Goal: Transaction & Acquisition: Purchase product/service

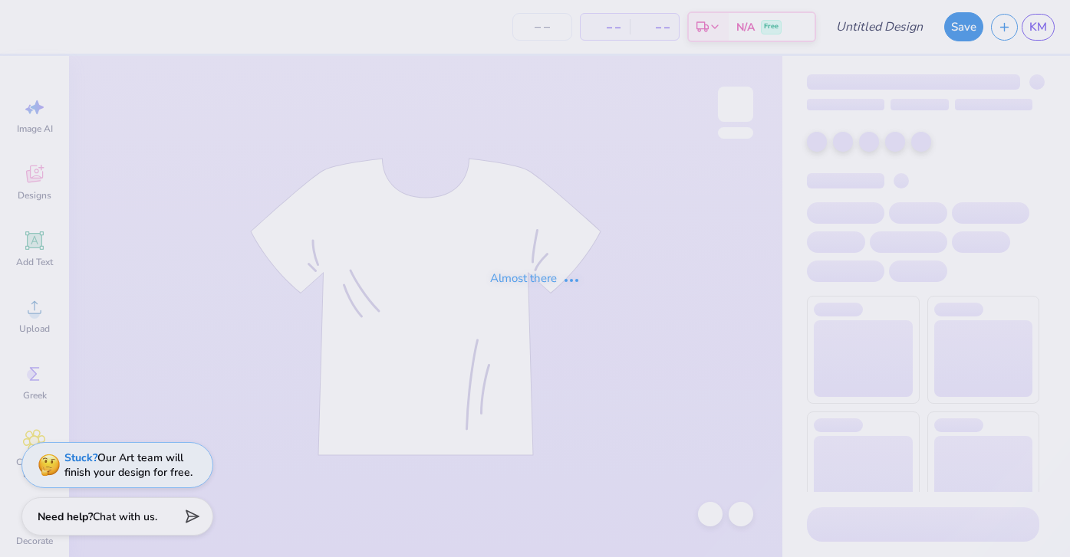
type input "straw"
type input "50"
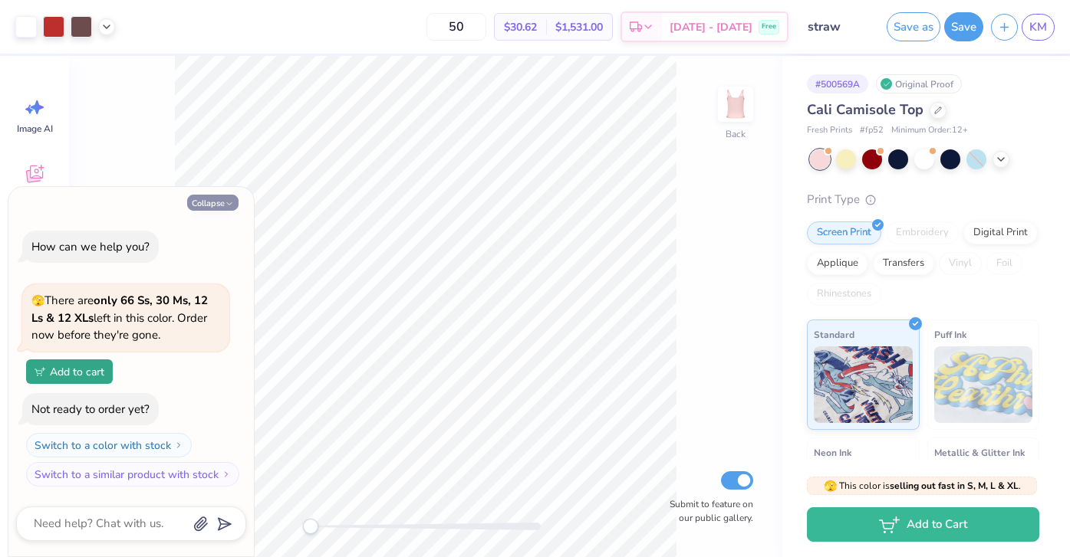
click at [222, 196] on button "Collapse" at bounding box center [212, 203] width 51 height 16
type textarea "x"
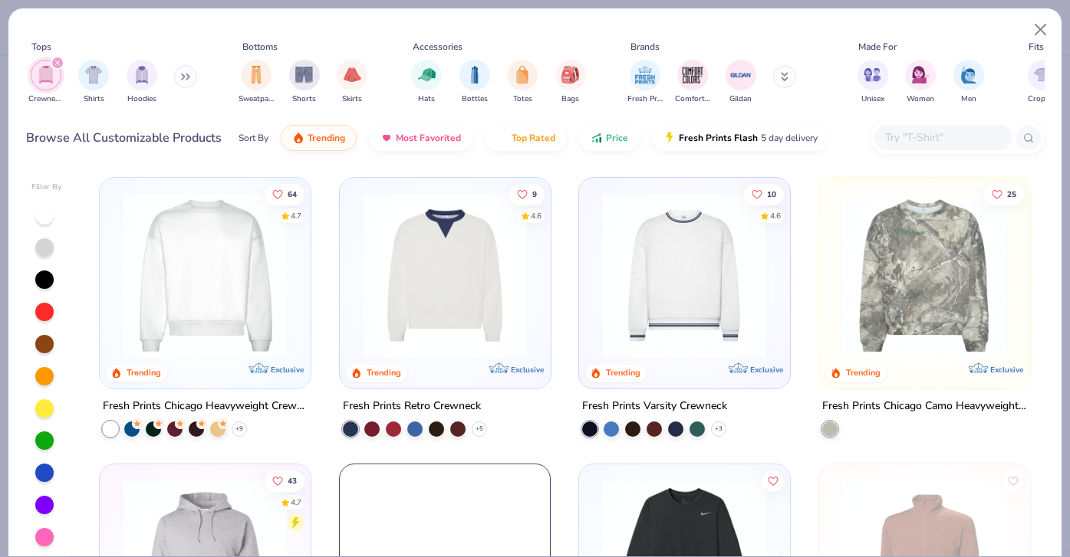
type input "straw"
type input "50"
click at [182, 71] on button at bounding box center [185, 76] width 23 height 23
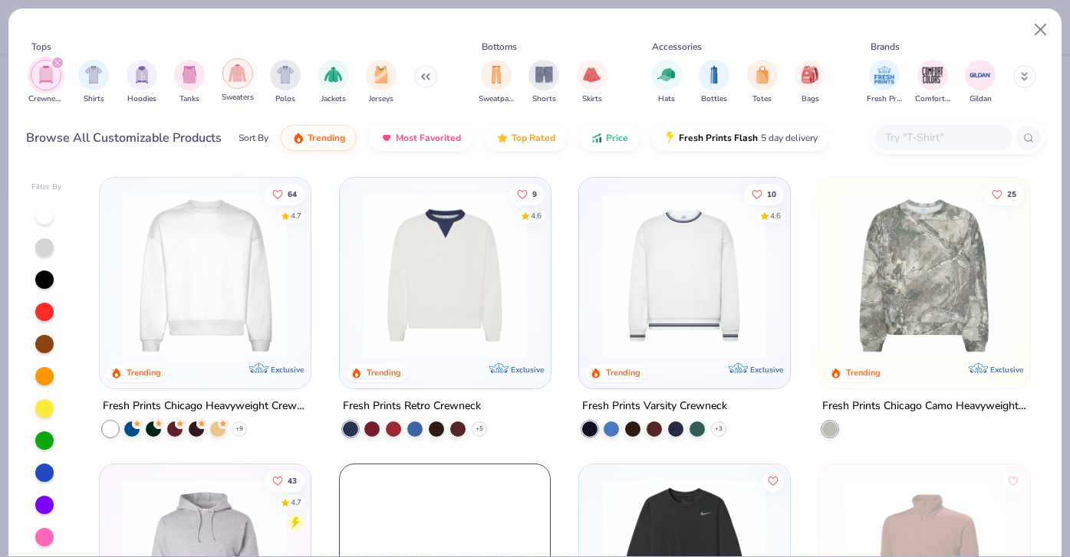
click at [227, 79] on div "filter for Sweaters" at bounding box center [237, 73] width 31 height 31
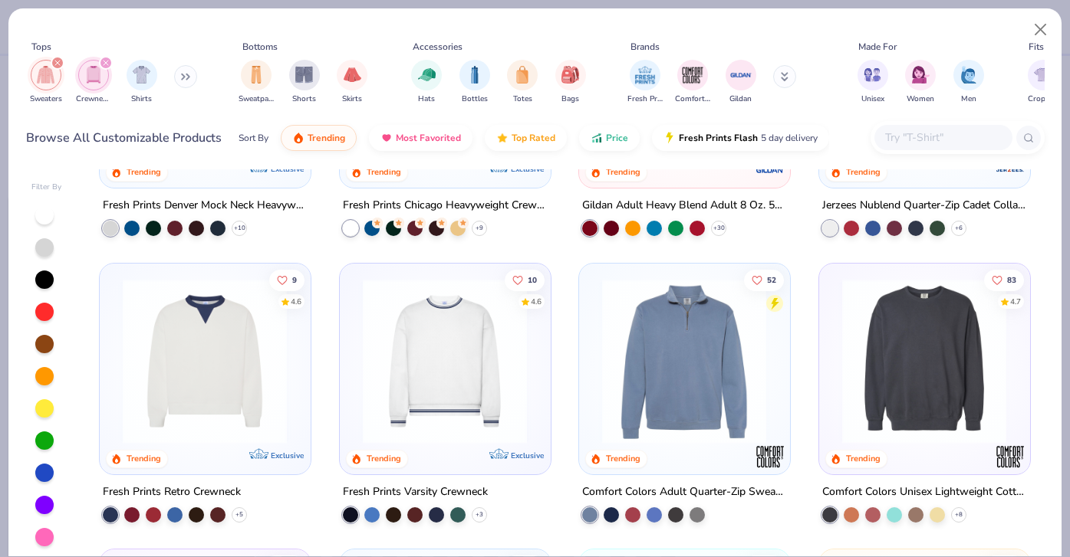
scroll to position [198, 0]
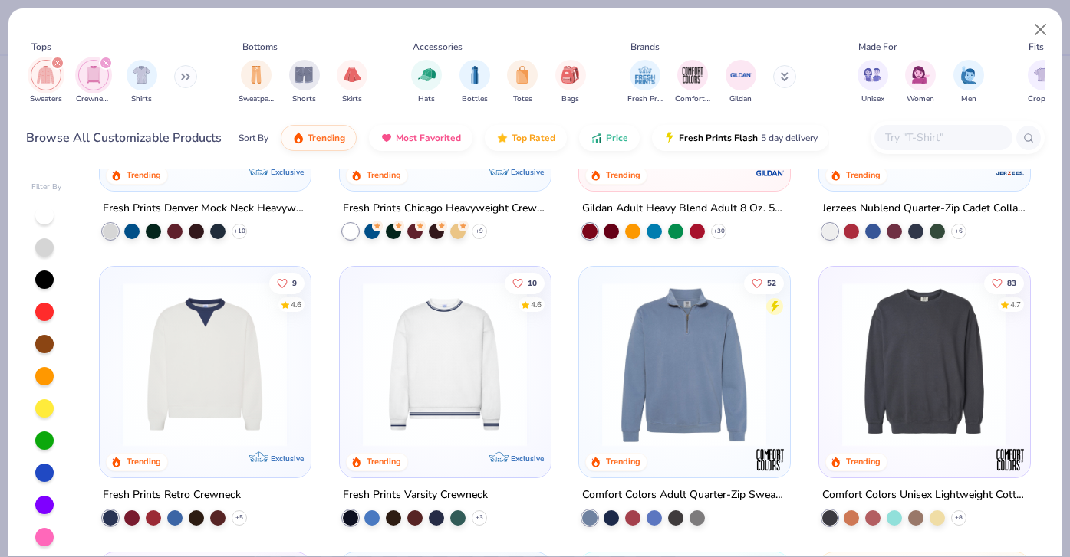
click at [702, 363] on img at bounding box center [683, 363] width 179 height 165
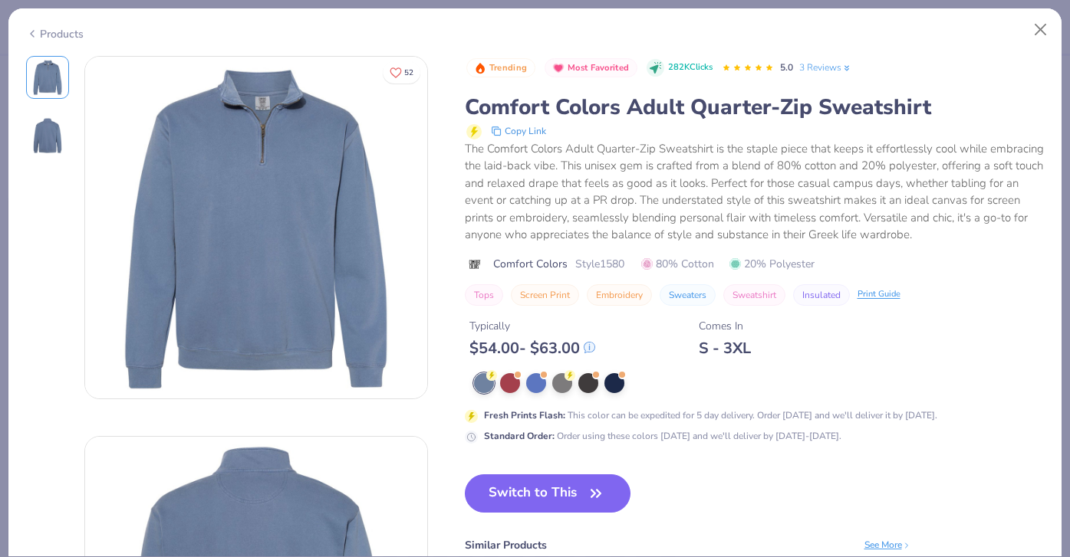
click at [38, 37] on div "Products" at bounding box center [55, 34] width 58 height 16
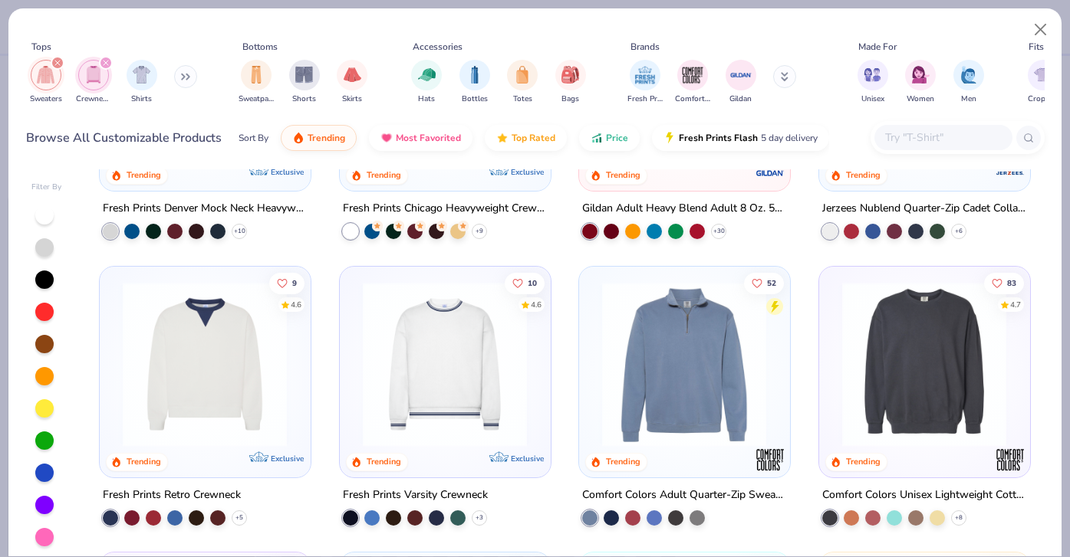
click at [922, 352] on img at bounding box center [923, 363] width 179 height 165
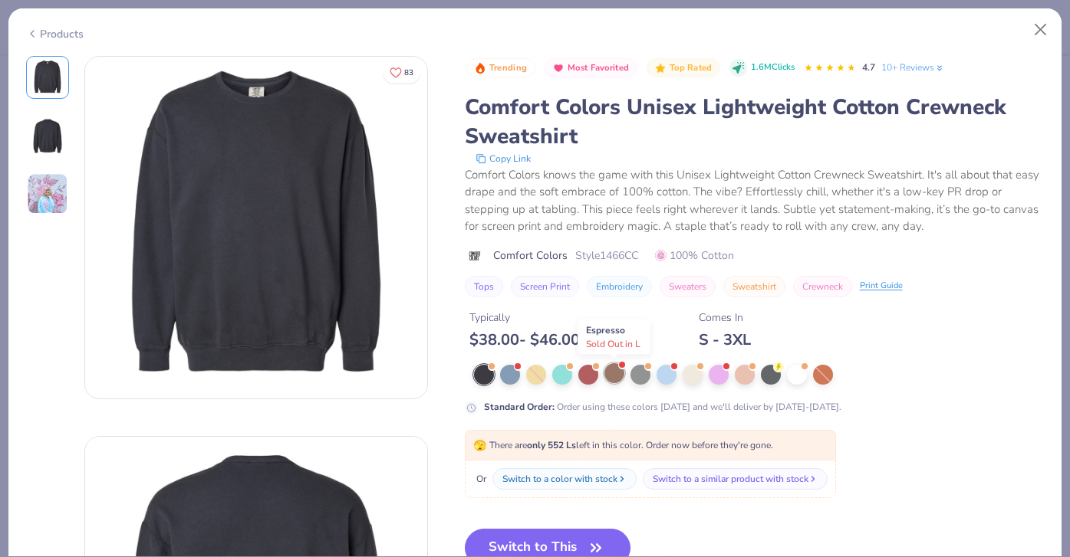
click at [615, 374] on div at bounding box center [614, 373] width 20 height 20
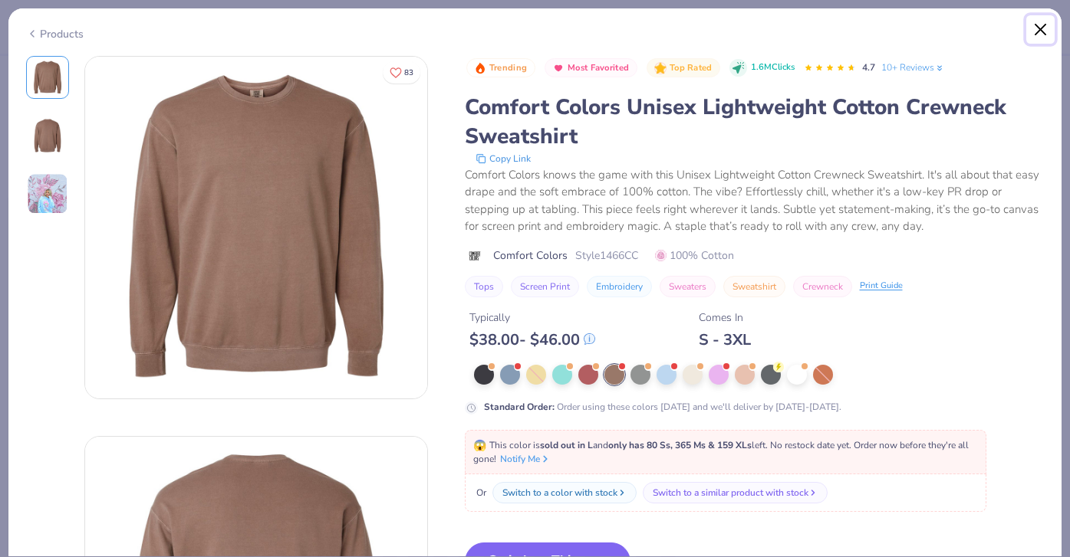
click at [1041, 28] on button "Close" at bounding box center [1040, 29] width 29 height 29
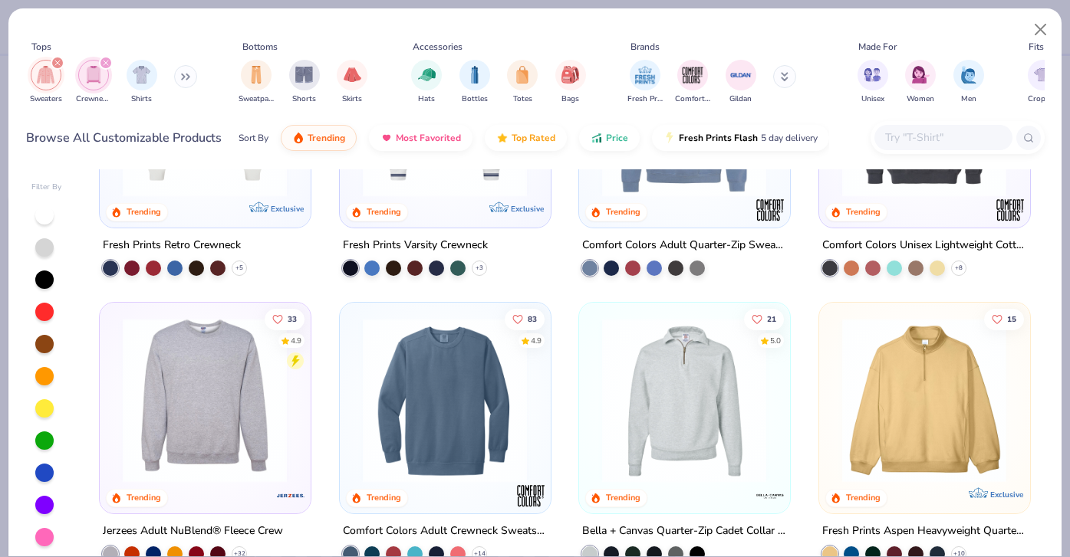
scroll to position [495, 0]
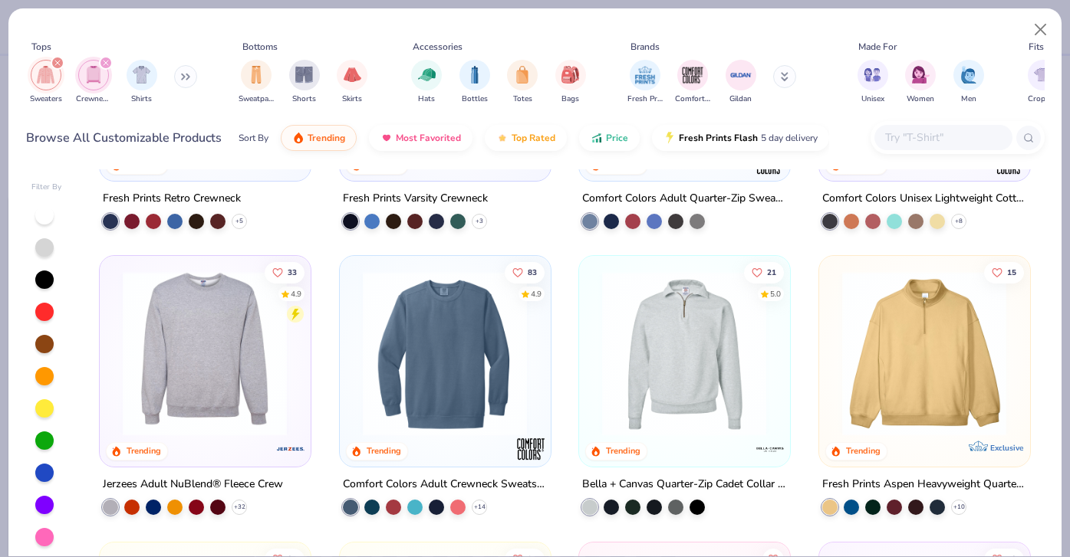
click at [467, 388] on img at bounding box center [444, 353] width 179 height 165
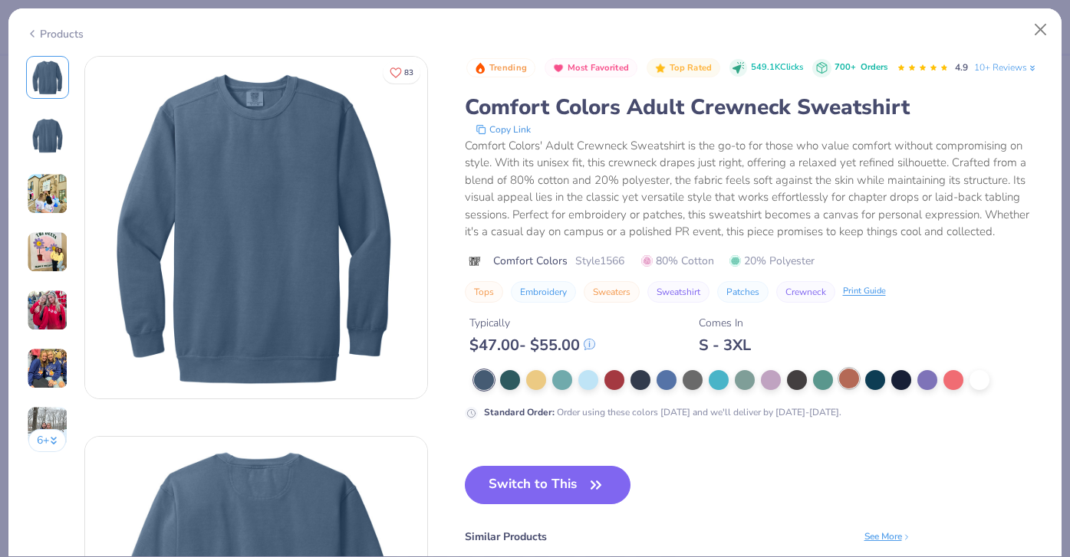
click at [852, 377] on div at bounding box center [849, 379] width 20 height 20
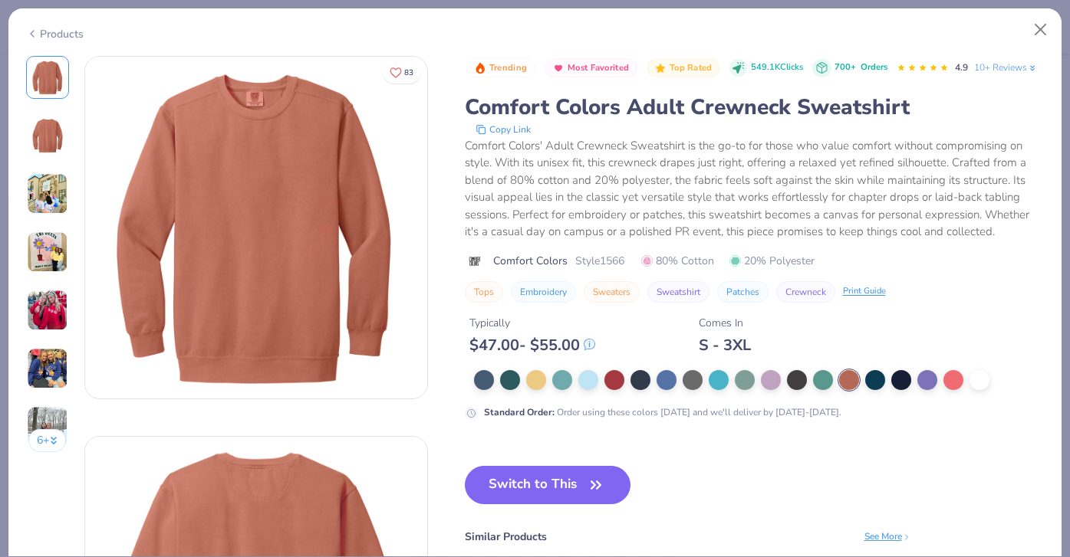
click at [22, 26] on div "Products" at bounding box center [534, 28] width 1053 height 40
click at [39, 31] on div "Products" at bounding box center [55, 34] width 58 height 16
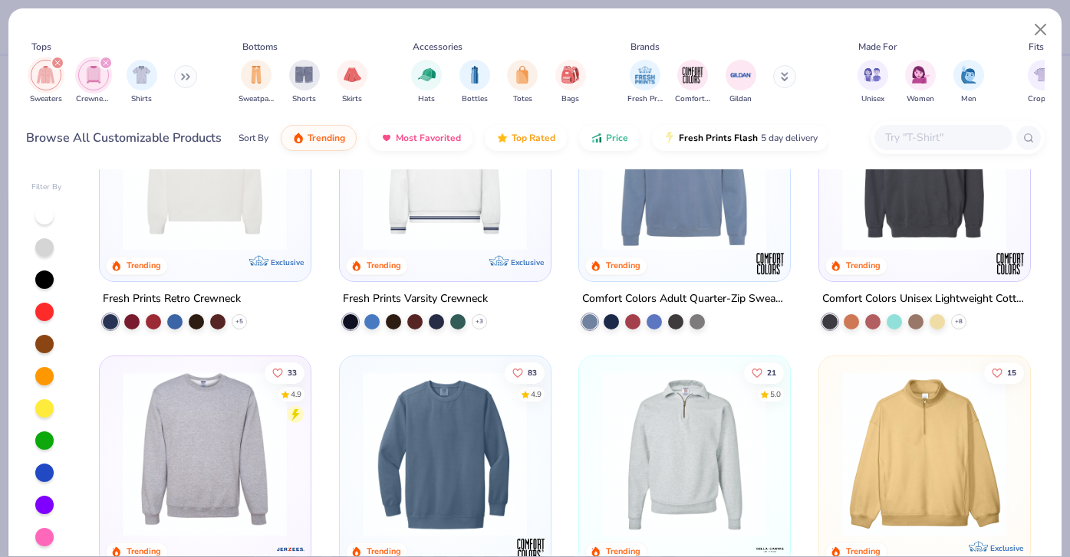
scroll to position [429, 0]
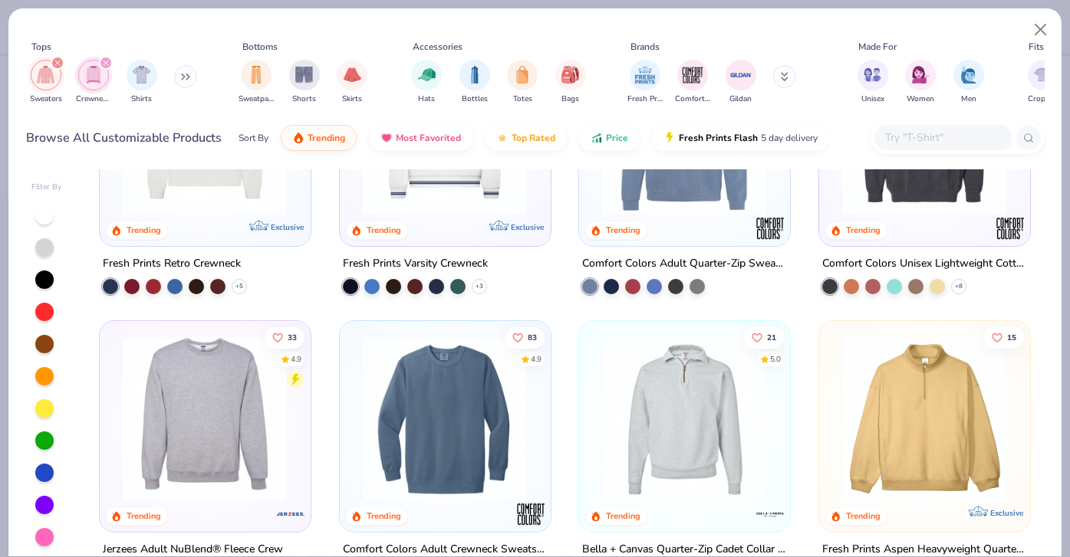
click at [931, 367] on img at bounding box center [923, 419] width 179 height 165
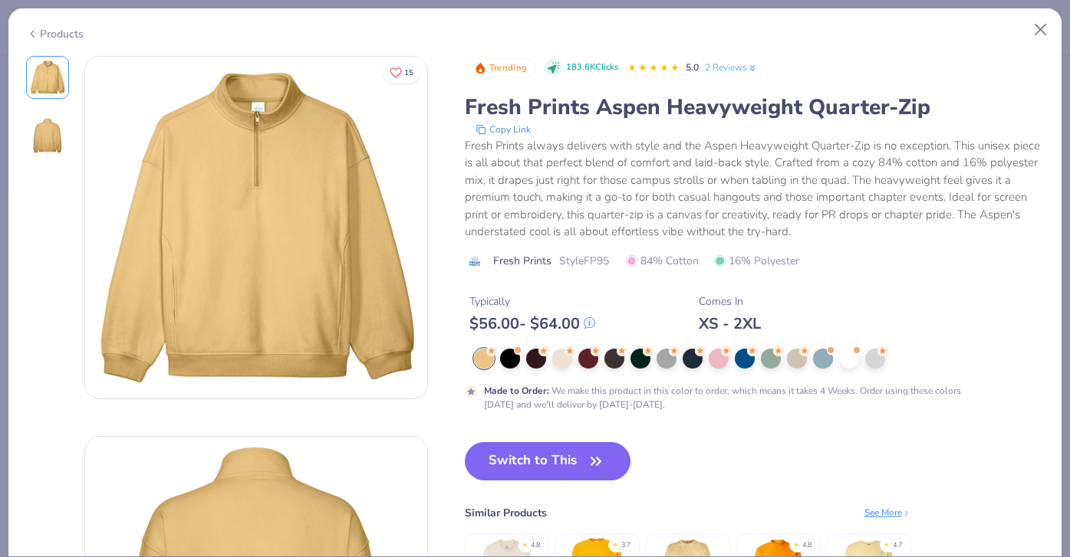
click at [74, 43] on div "Products" at bounding box center [534, 28] width 1053 height 40
click at [71, 34] on div "Products" at bounding box center [55, 34] width 58 height 16
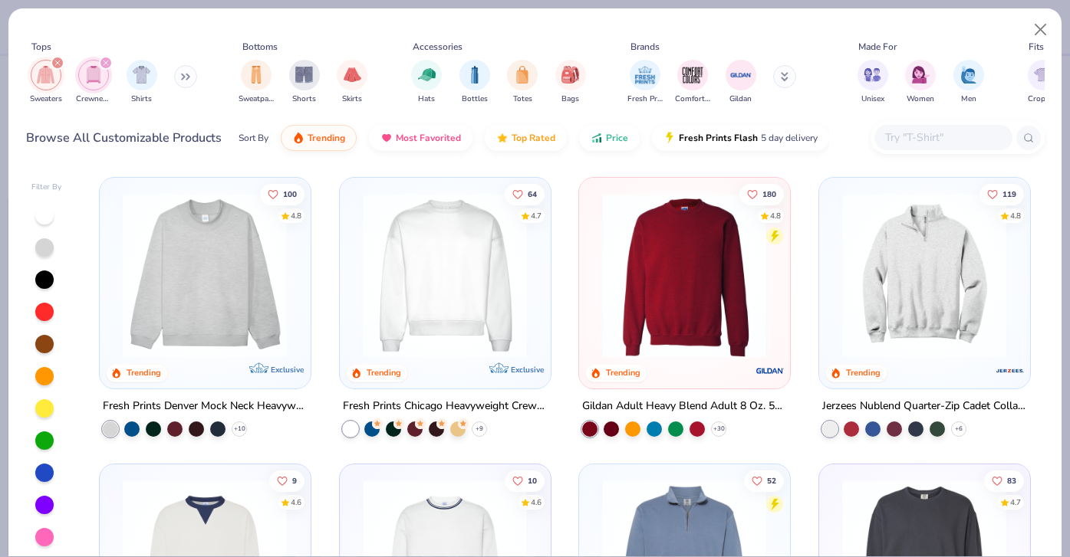
click at [920, 319] on img at bounding box center [923, 275] width 179 height 165
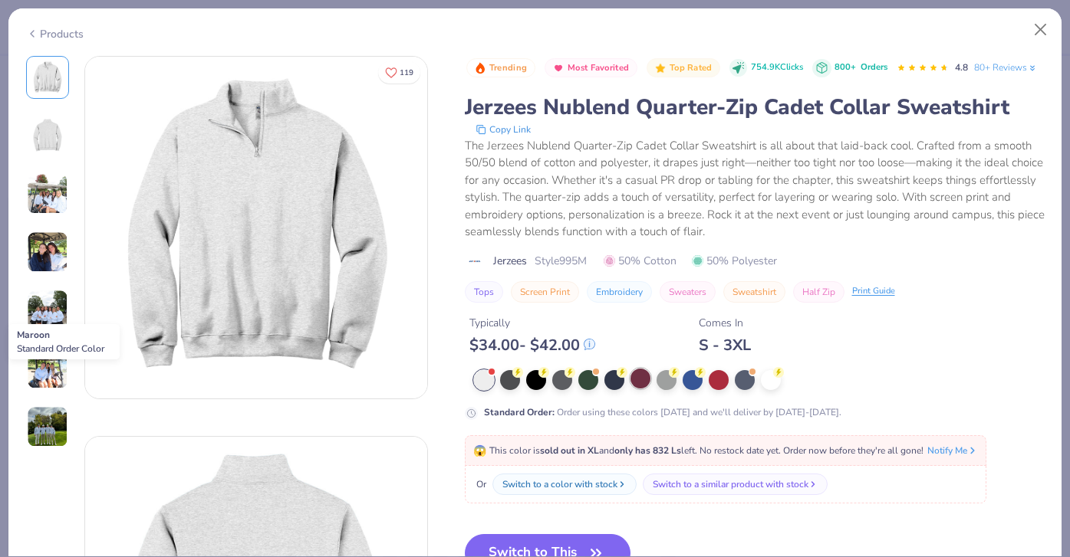
click at [643, 381] on div at bounding box center [640, 379] width 20 height 20
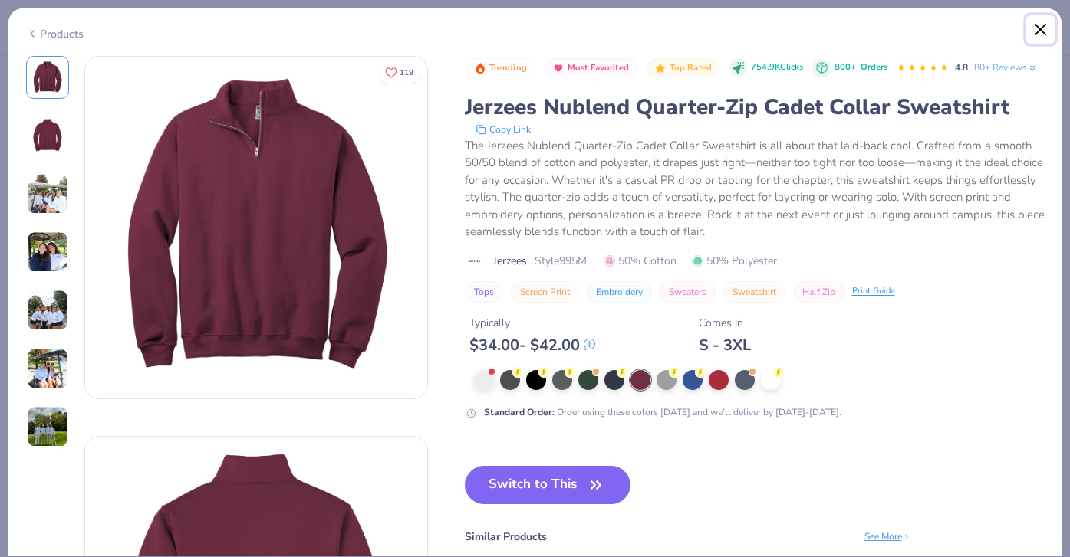
click at [1035, 35] on button "Close" at bounding box center [1040, 29] width 29 height 29
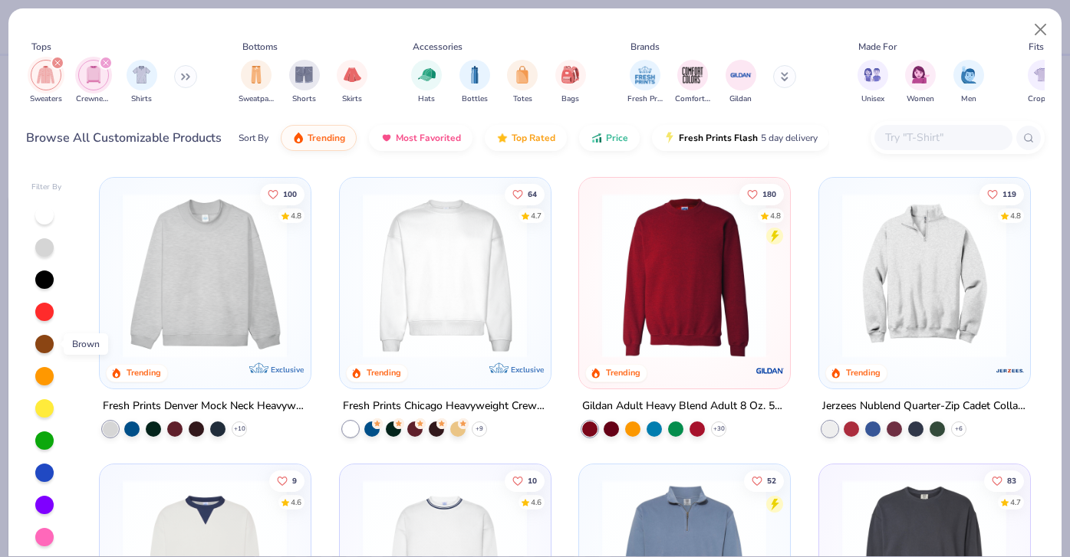
click at [39, 340] on div at bounding box center [44, 344] width 18 height 18
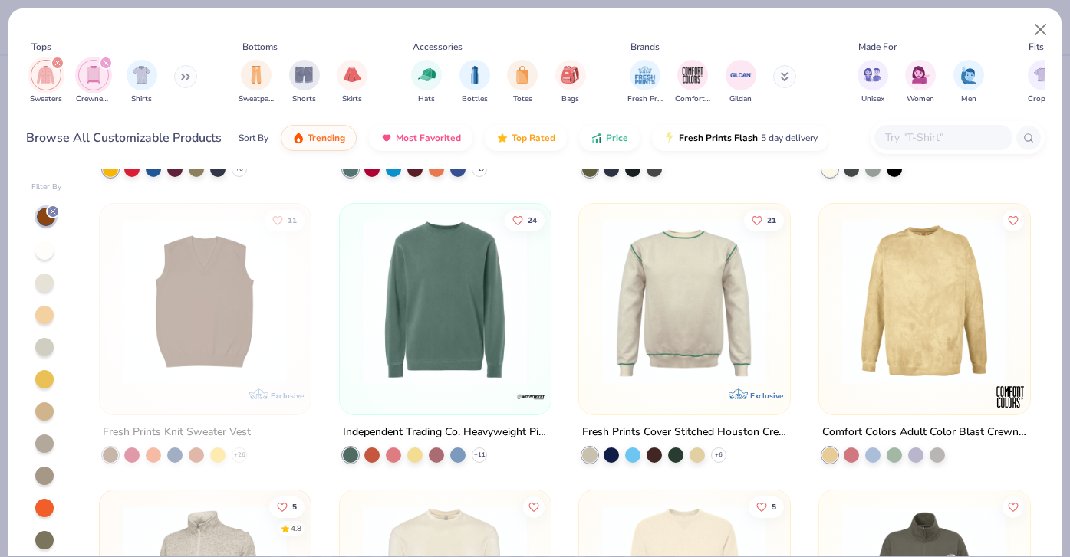
scroll to position [1695, 0]
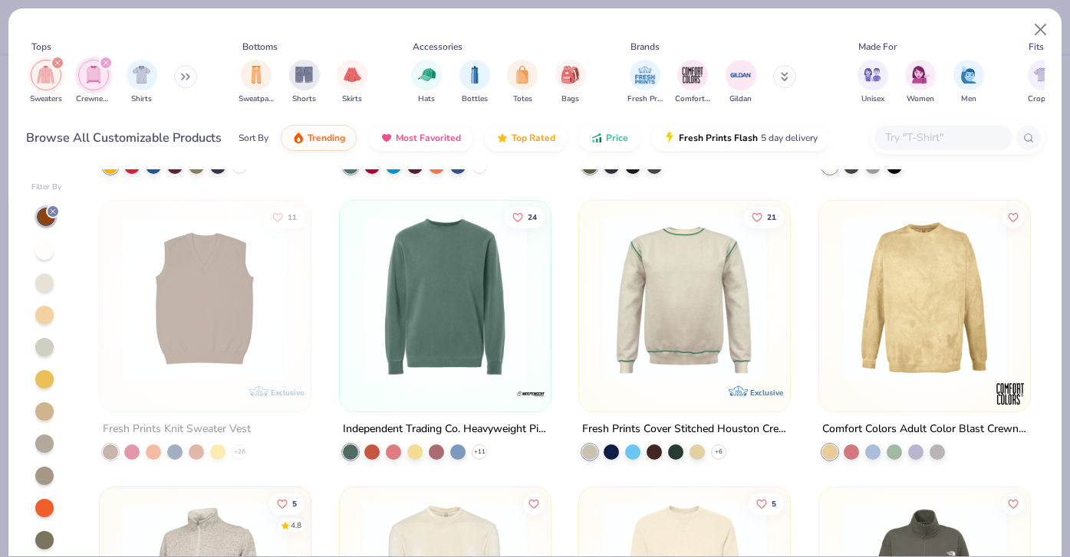
click at [486, 336] on img at bounding box center [444, 298] width 179 height 165
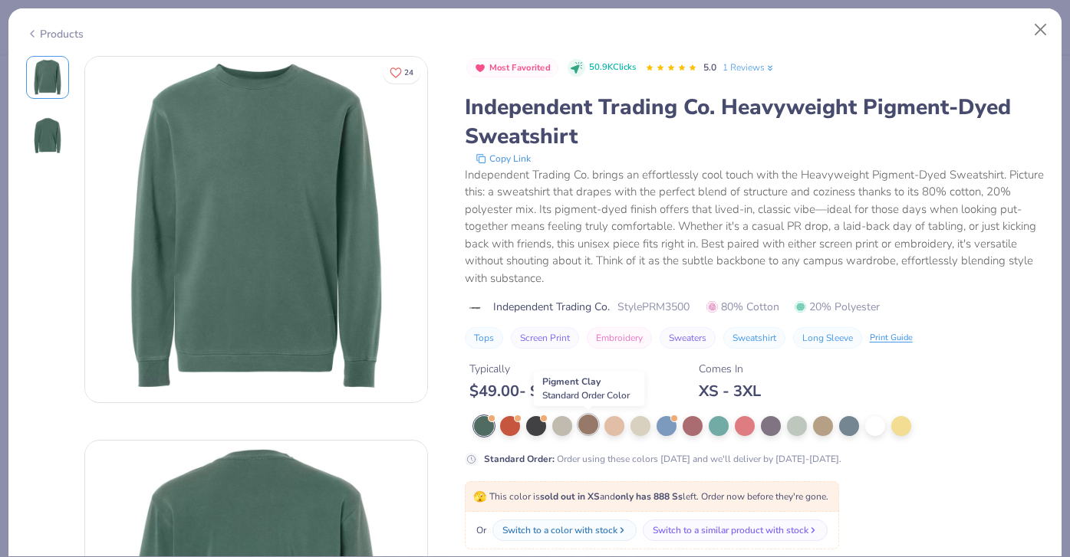
click at [587, 424] on div at bounding box center [588, 425] width 20 height 20
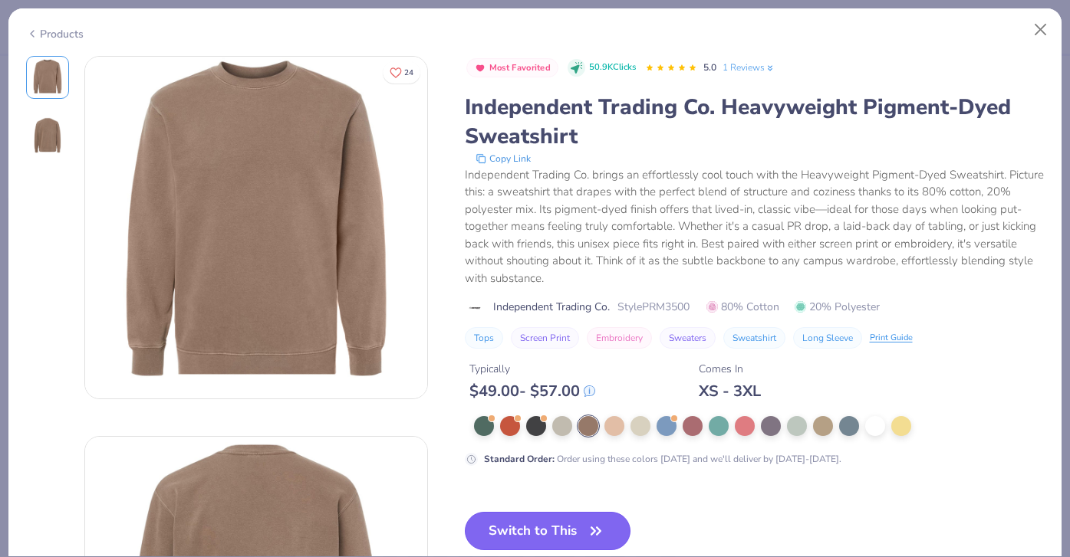
click at [554, 518] on button "Switch to This" at bounding box center [548, 531] width 166 height 38
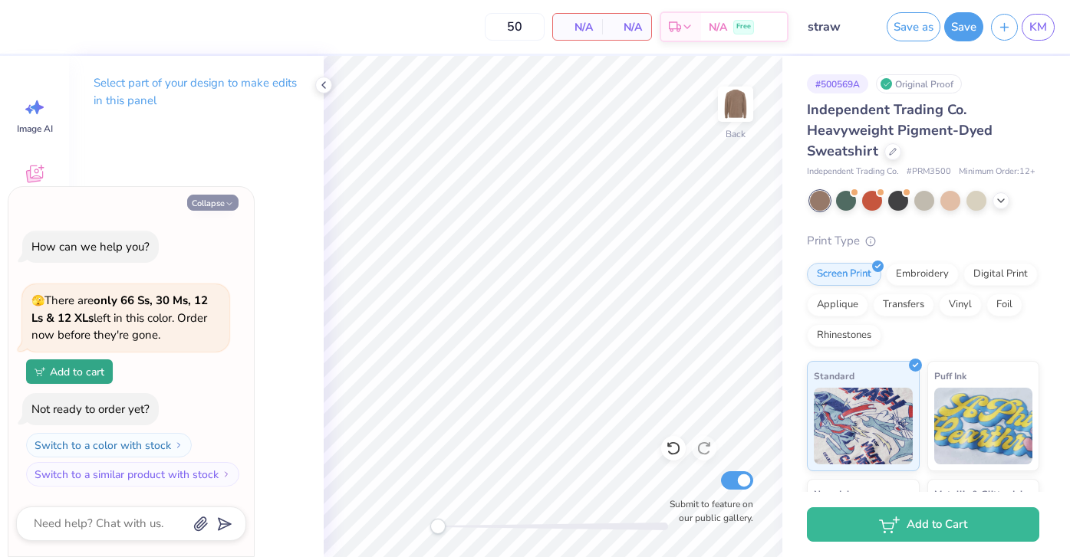
click at [220, 206] on button "Collapse" at bounding box center [212, 203] width 51 height 16
type textarea "x"
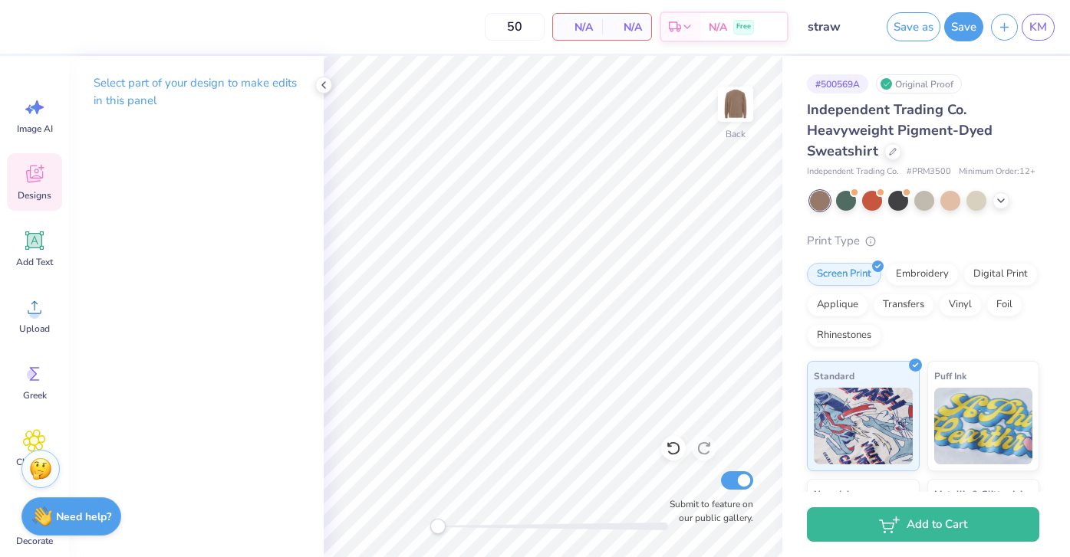
click at [43, 182] on icon at bounding box center [34, 174] width 23 height 23
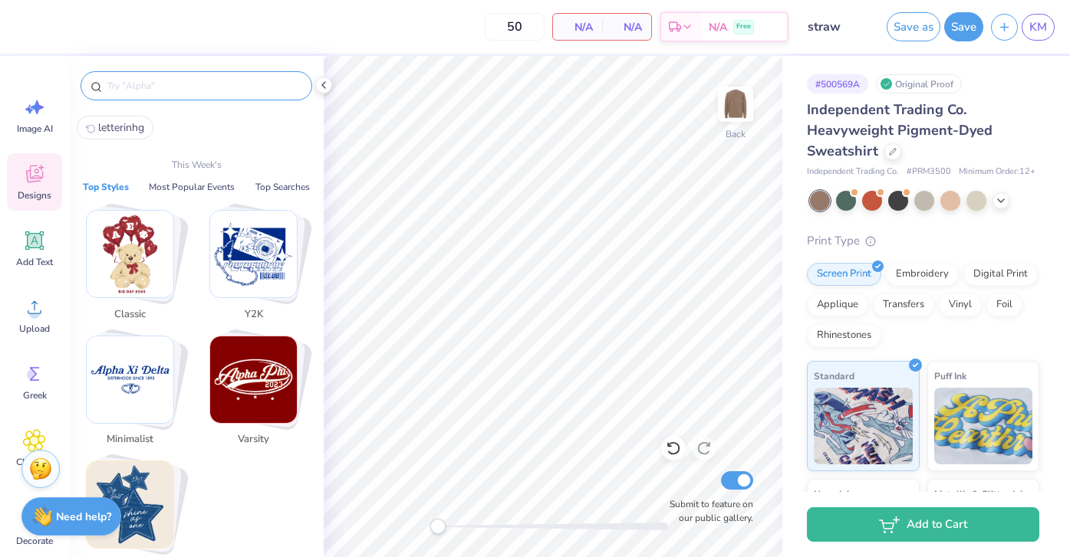
click at [200, 87] on input "text" at bounding box center [204, 85] width 196 height 15
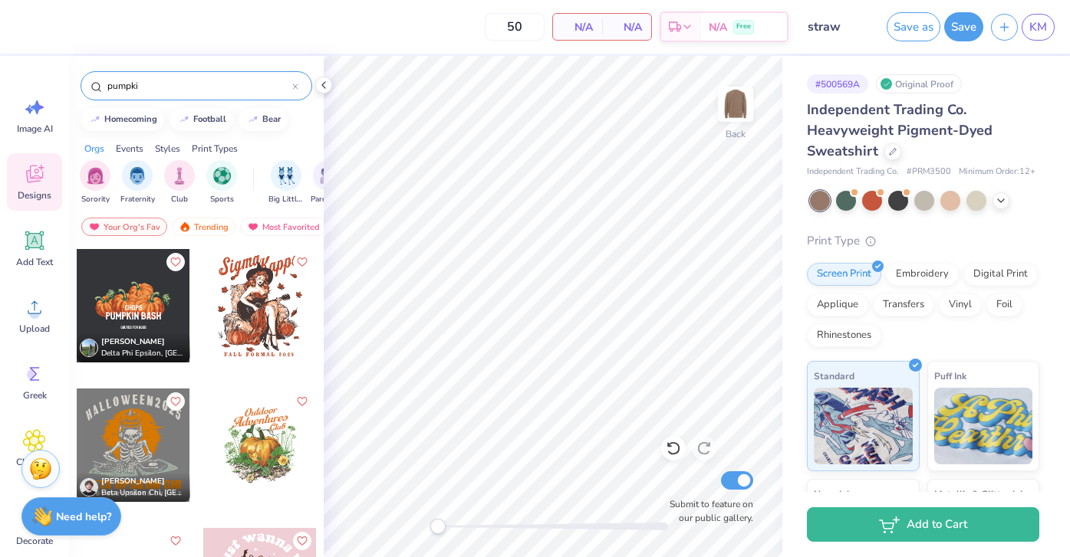
type input "pumpkin"
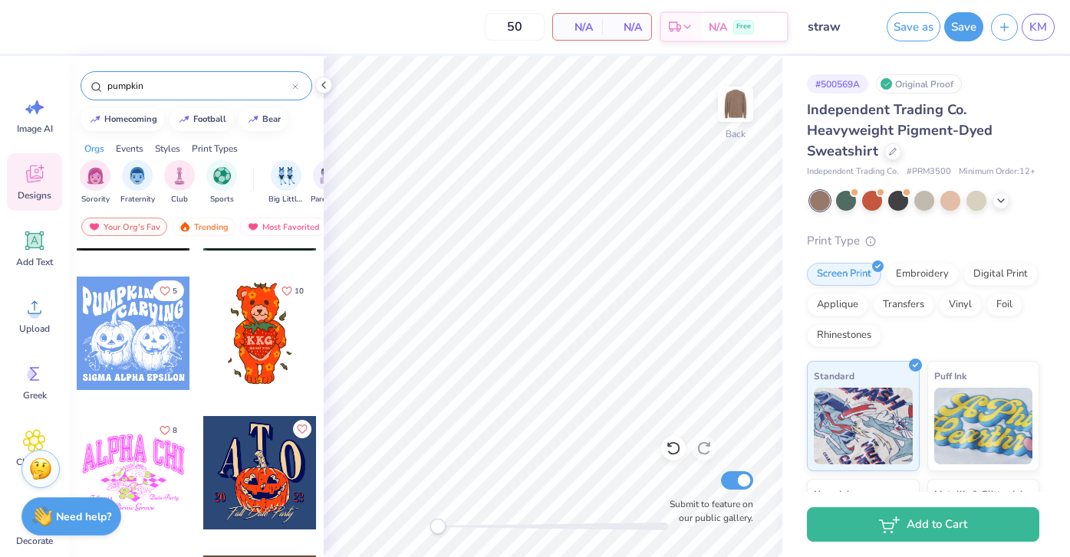
scroll to position [1509, 0]
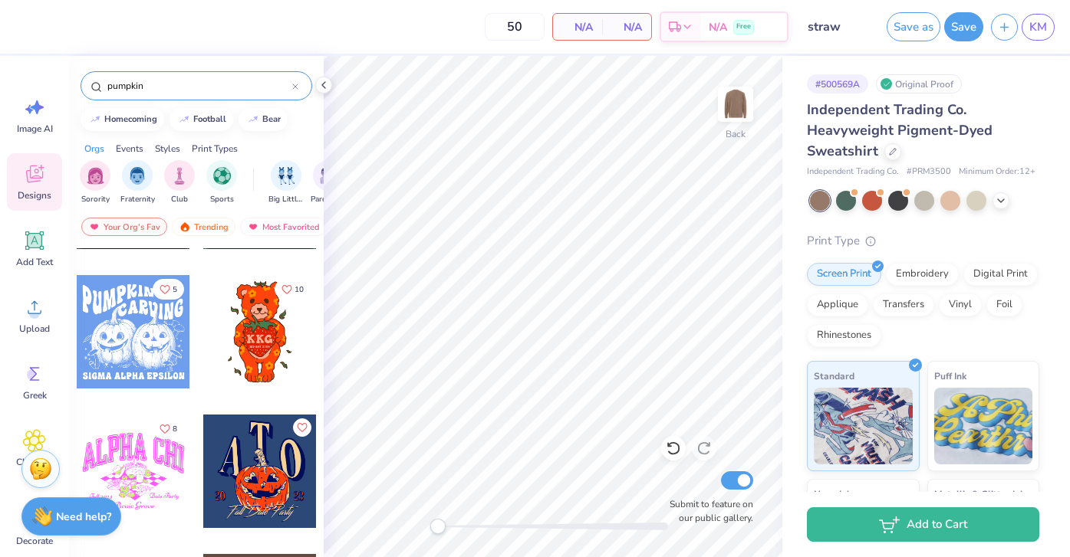
click at [180, 79] on input "pumpkin" at bounding box center [199, 85] width 186 height 15
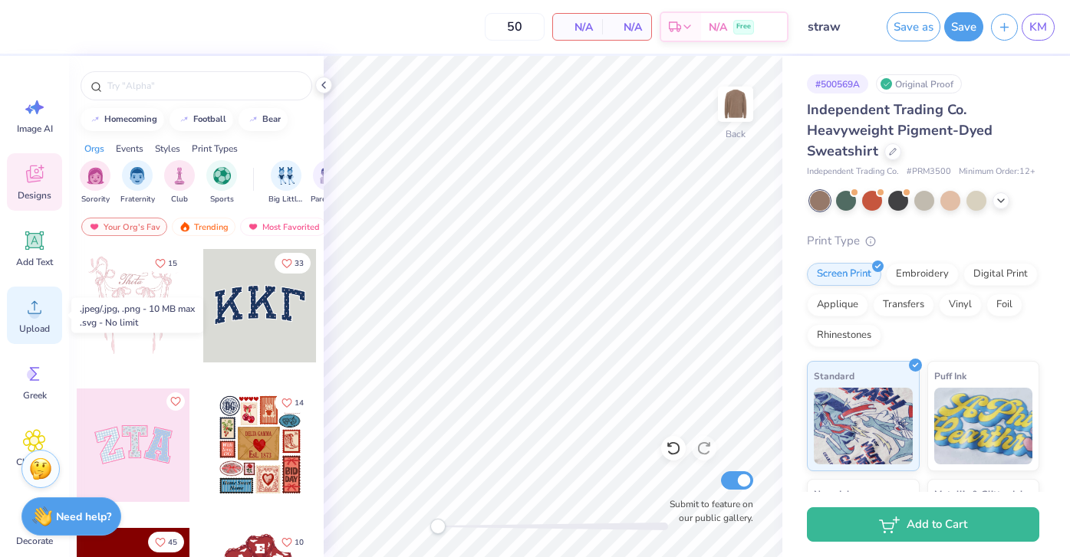
click at [36, 334] on span "Upload" at bounding box center [34, 329] width 31 height 12
click at [40, 328] on span "Upload" at bounding box center [34, 329] width 31 height 12
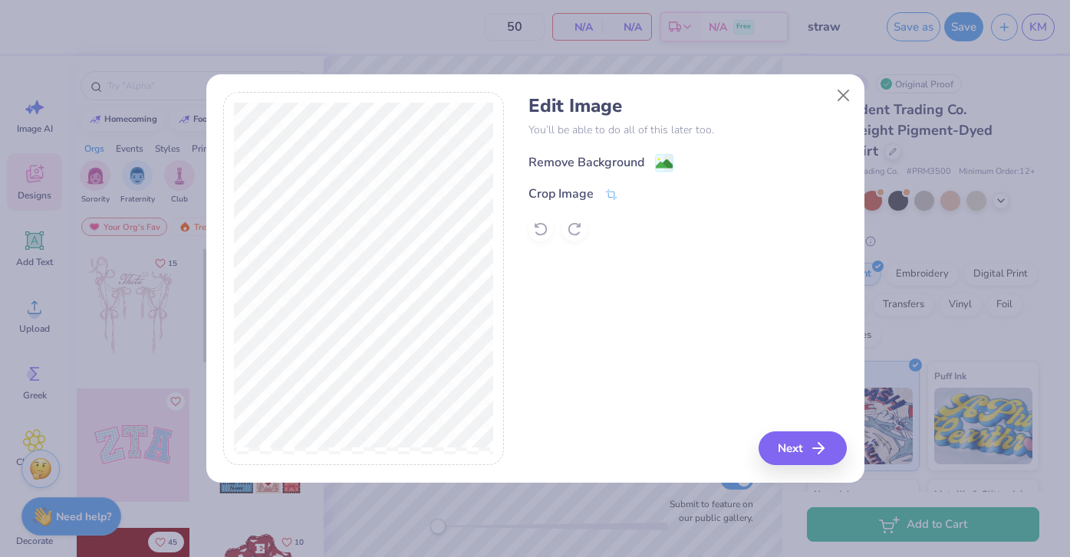
click at [633, 160] on div "Remove Background" at bounding box center [586, 162] width 116 height 18
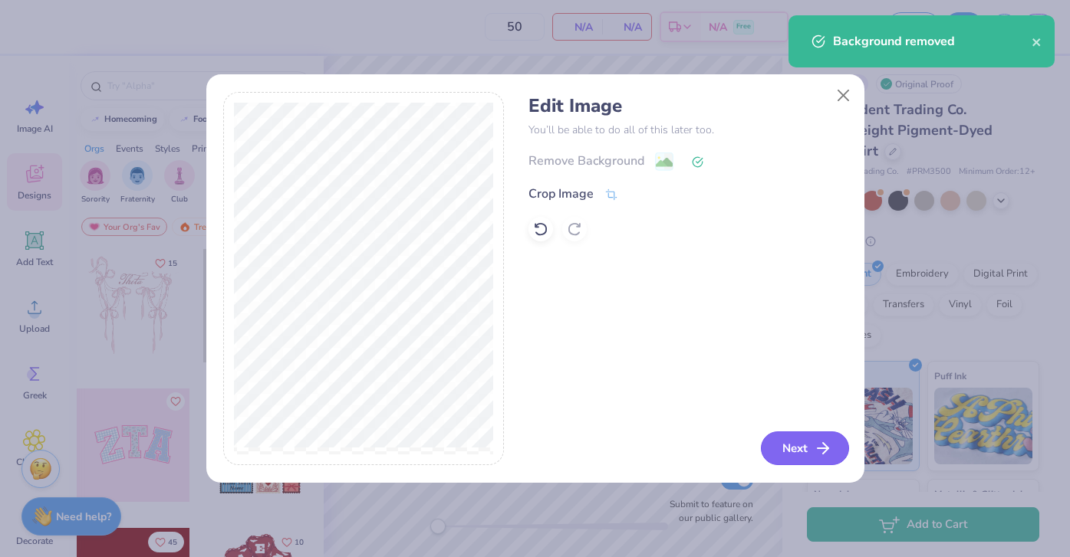
click at [781, 446] on button "Next" at bounding box center [805, 449] width 88 height 34
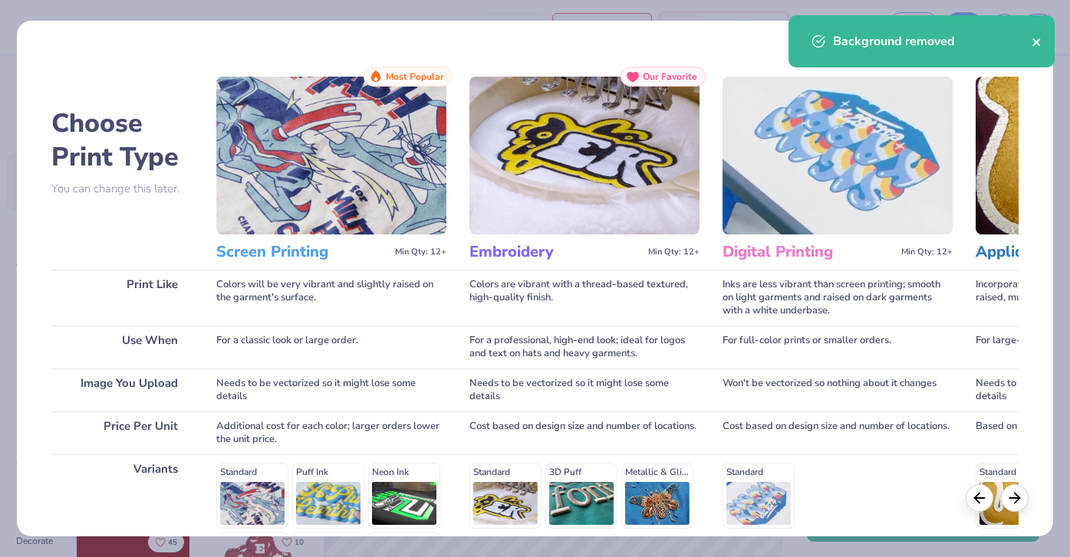
click at [1037, 41] on icon "close" at bounding box center [1036, 42] width 11 height 12
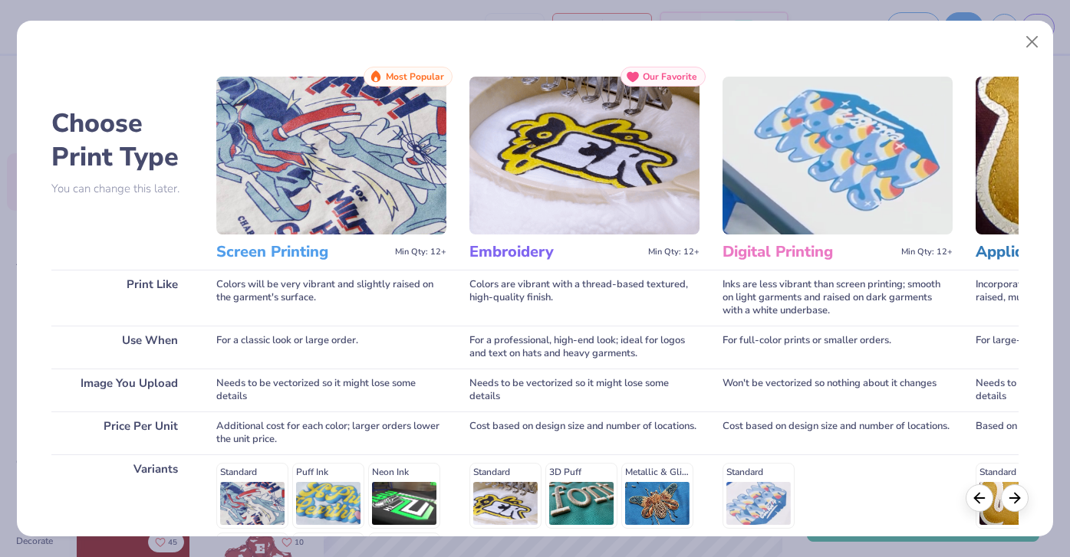
click at [352, 216] on img at bounding box center [331, 156] width 230 height 158
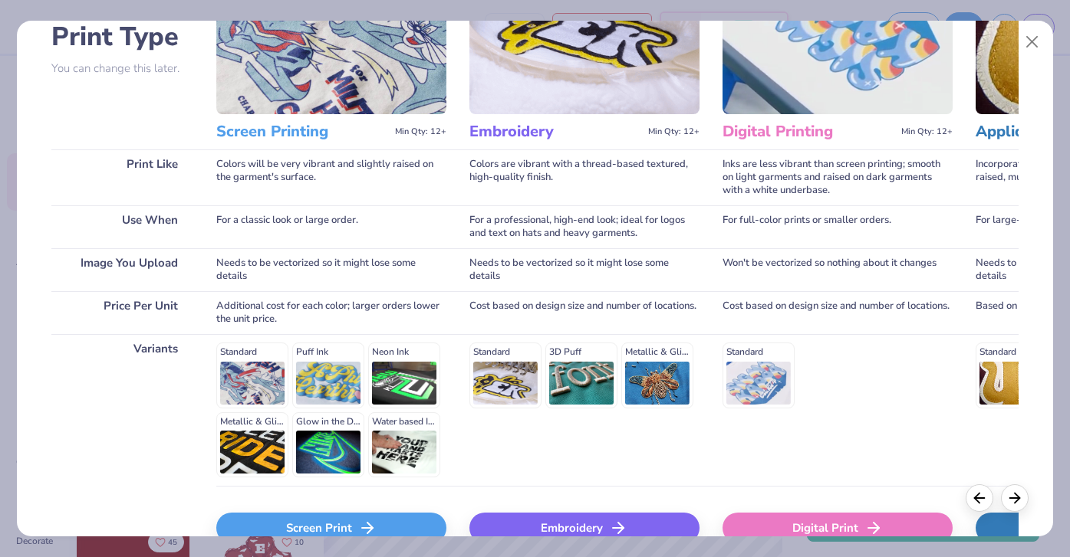
scroll to position [207, 0]
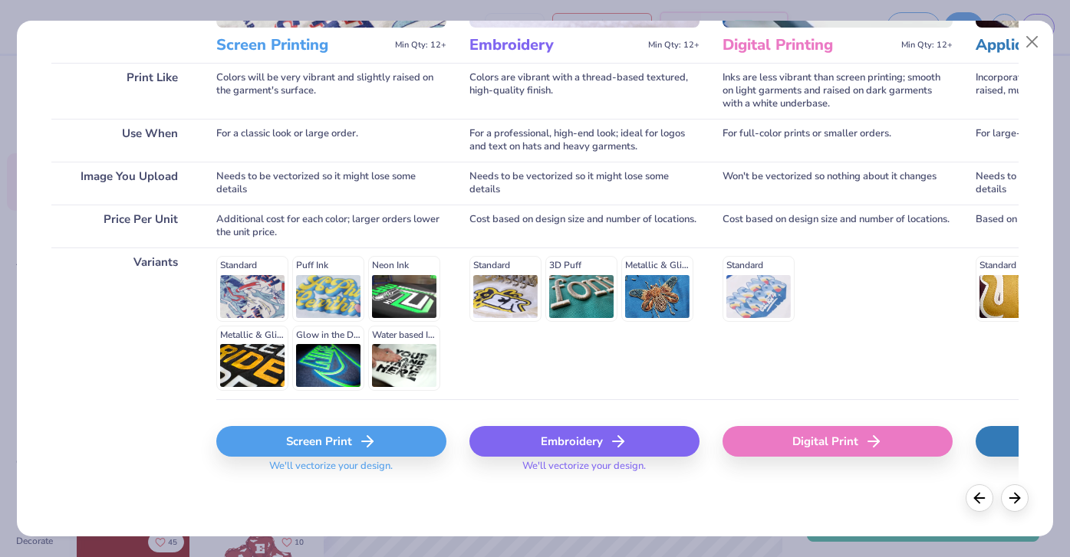
click at [346, 447] on div "Screen Print" at bounding box center [331, 441] width 230 height 31
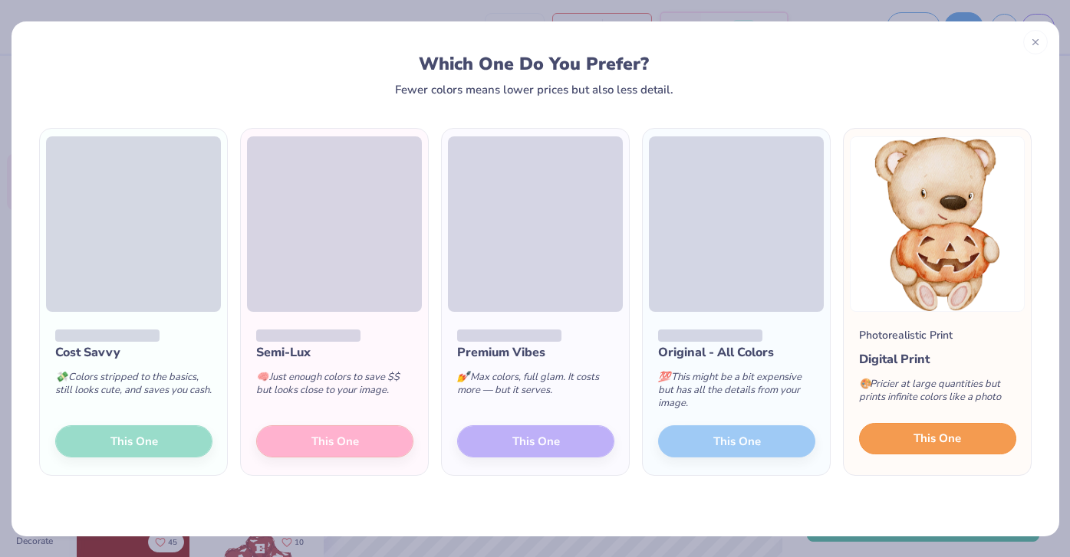
click at [931, 443] on span "This One" at bounding box center [937, 439] width 48 height 18
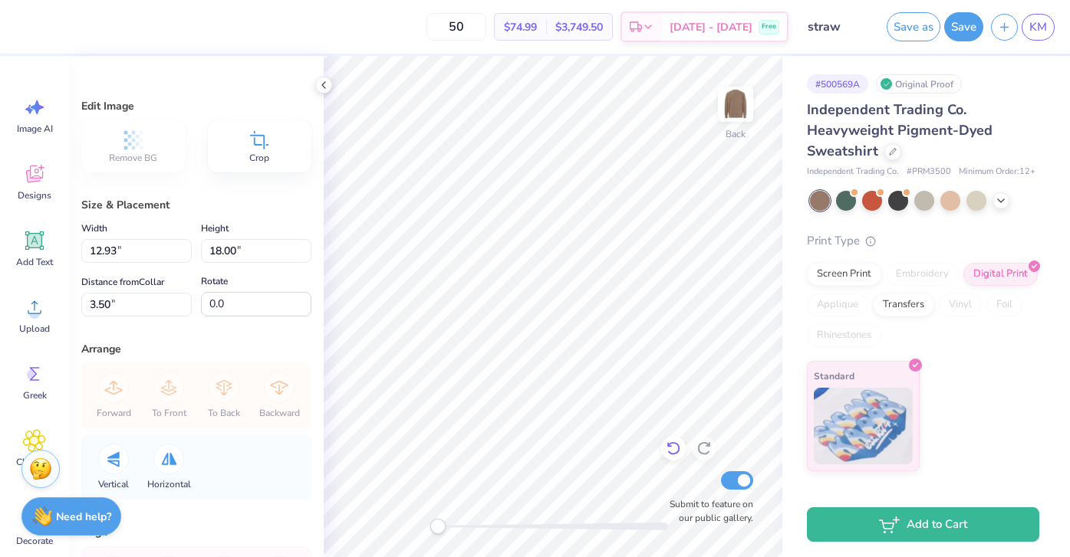
type input "8.92"
type input "12.42"
type input "5.80"
click at [327, 88] on icon at bounding box center [323, 85] width 12 height 12
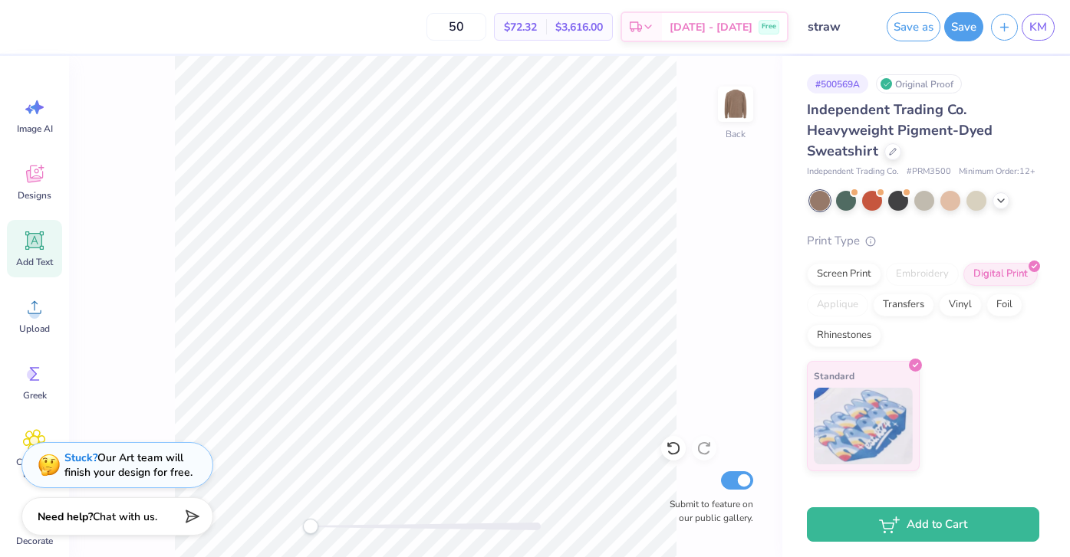
click at [37, 262] on span "Add Text" at bounding box center [34, 262] width 37 height 12
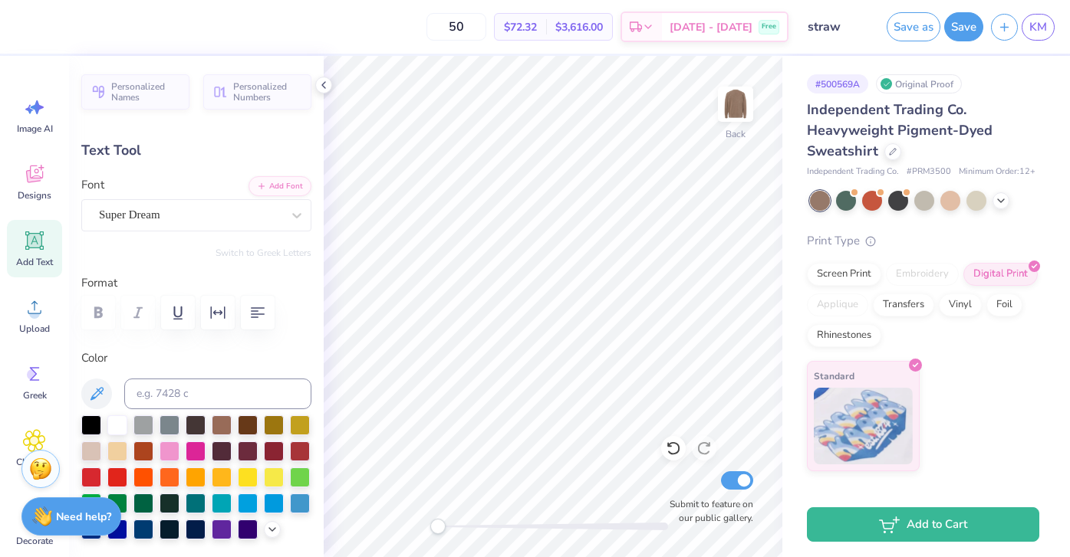
scroll to position [2, 2]
type textarea "chi omega pumpkin patch 2025"
click at [245, 315] on button "button" at bounding box center [258, 313] width 34 height 34
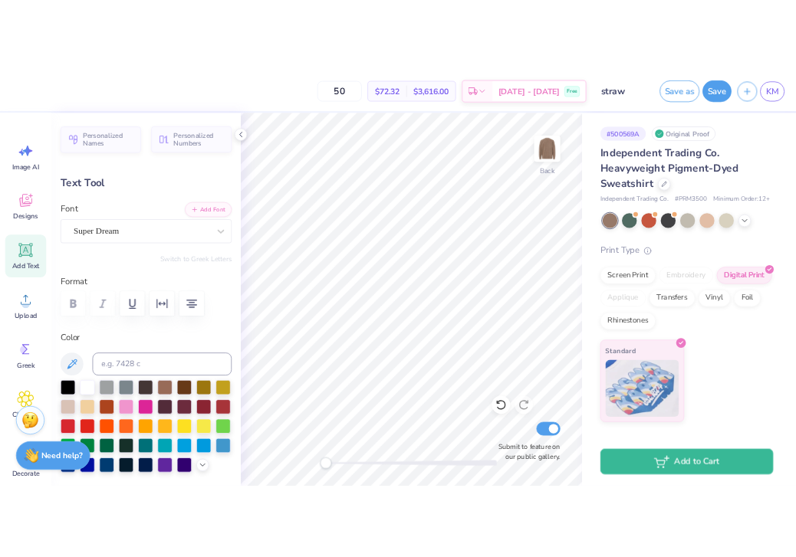
scroll to position [2, 1]
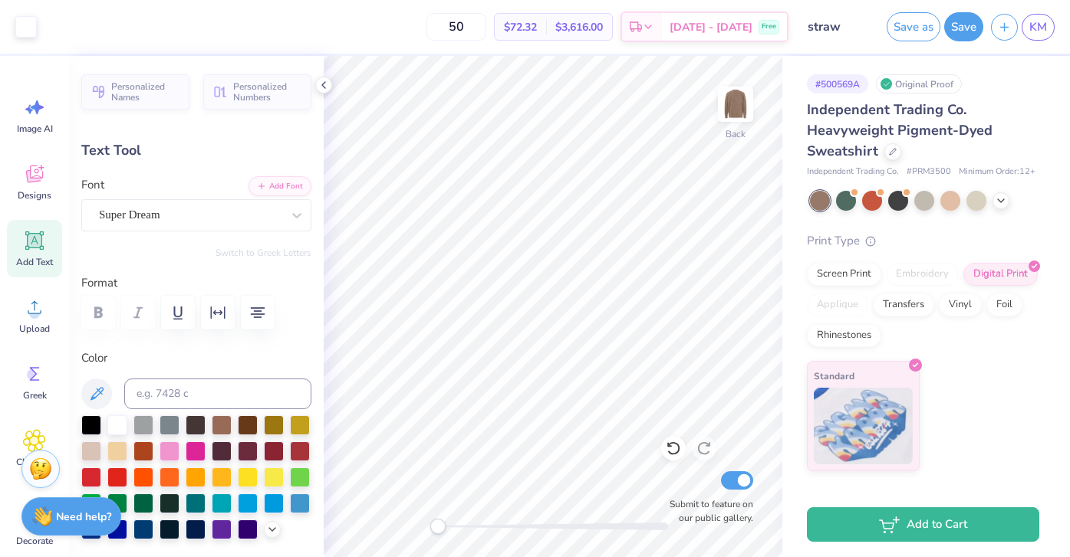
type input "16.31"
type input "7.41"
type input "8.79"
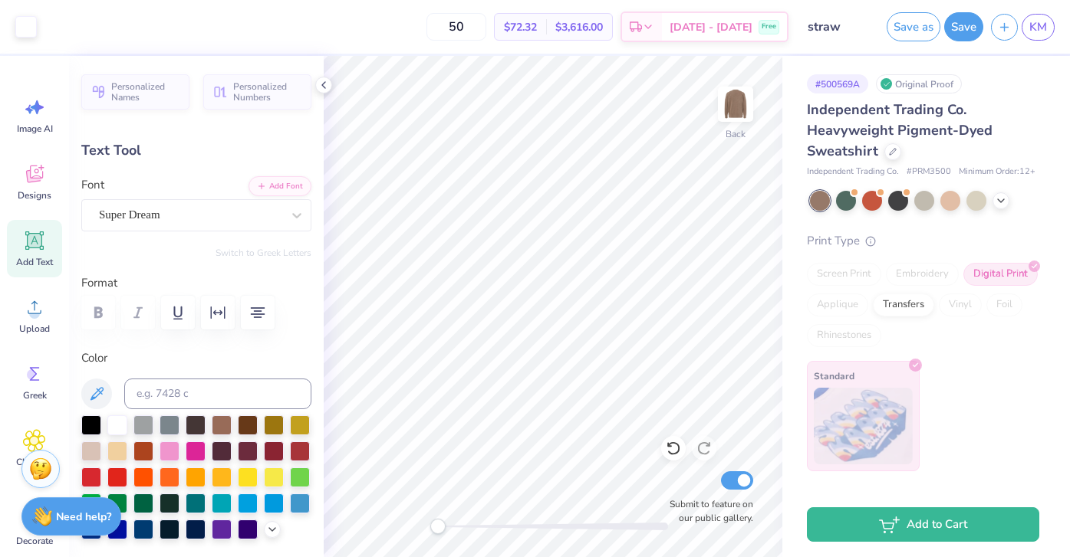
type input "15.03"
type input "6.83"
type input "9.08"
type input "5.18"
type input "2.35"
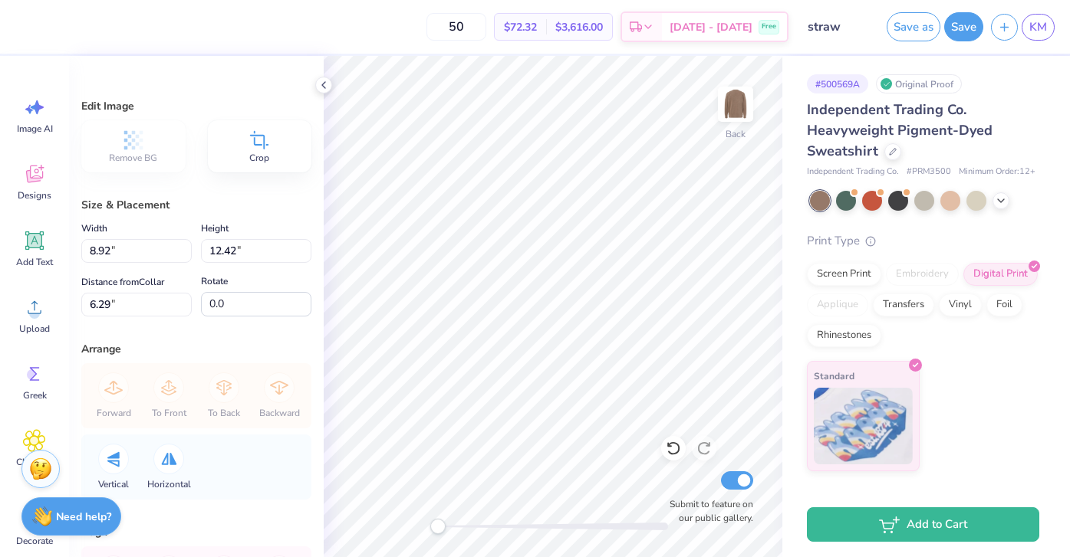
type input "7.58"
type input "10.56"
type input "8.15"
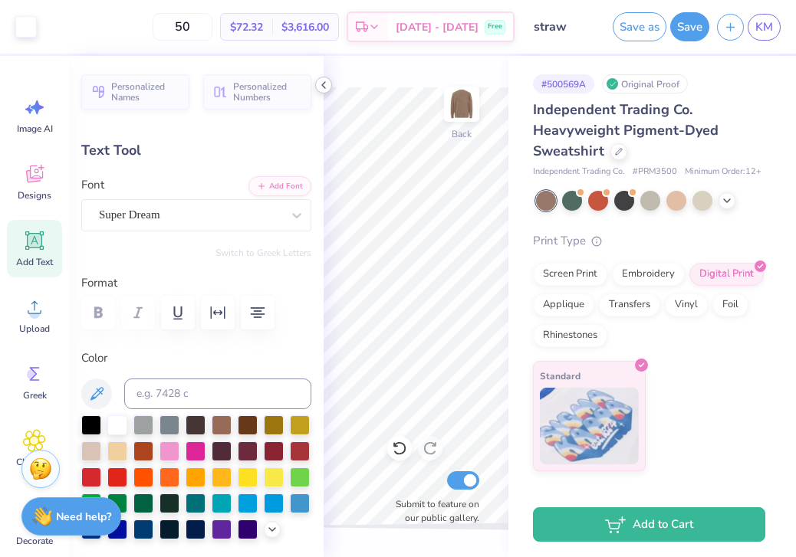
click at [325, 84] on icon at bounding box center [323, 85] width 12 height 12
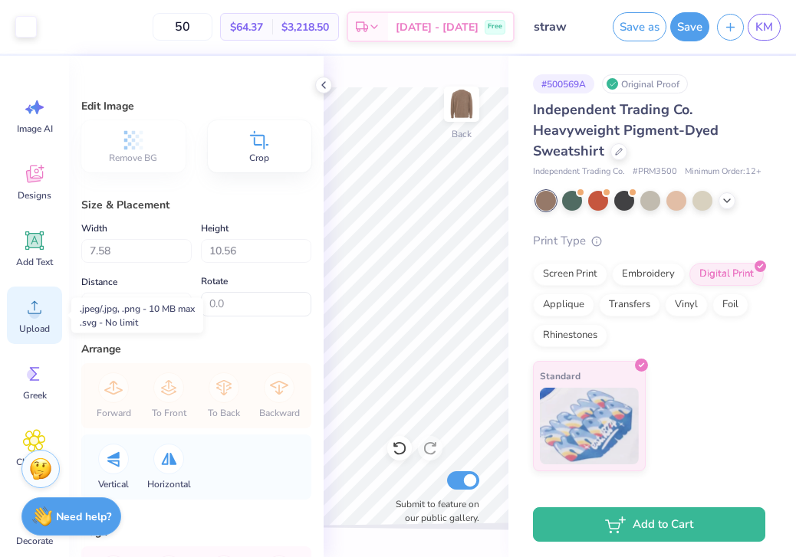
click at [37, 317] on circle at bounding box center [34, 313] width 11 height 11
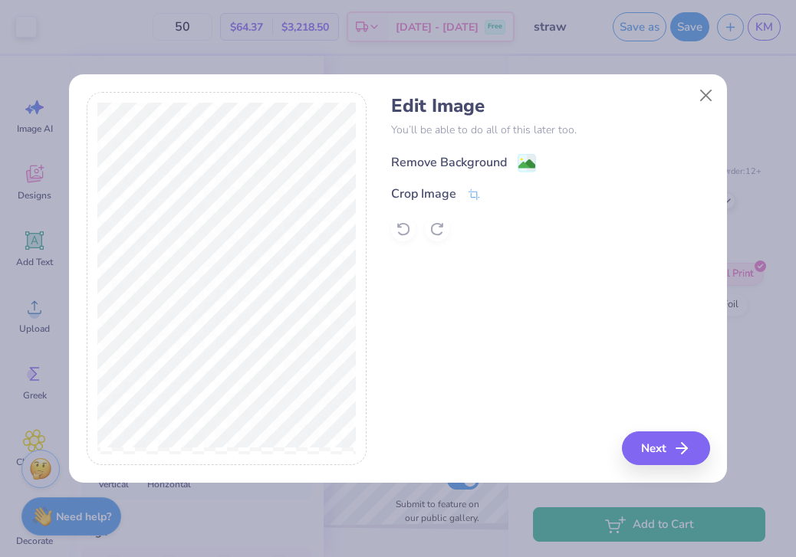
click at [456, 163] on div "Remove Background" at bounding box center [449, 162] width 116 height 18
click at [521, 164] on div "Remove Background" at bounding box center [550, 161] width 318 height 19
click at [560, 164] on icon at bounding box center [560, 162] width 12 height 12
click at [396, 225] on icon at bounding box center [403, 229] width 15 height 15
click at [453, 161] on div "Remove Background" at bounding box center [449, 162] width 116 height 18
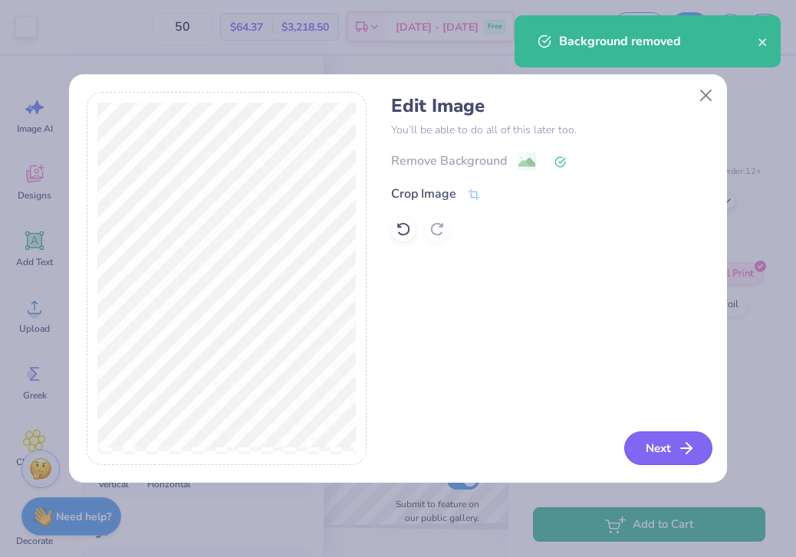
click at [656, 446] on button "Next" at bounding box center [668, 449] width 88 height 34
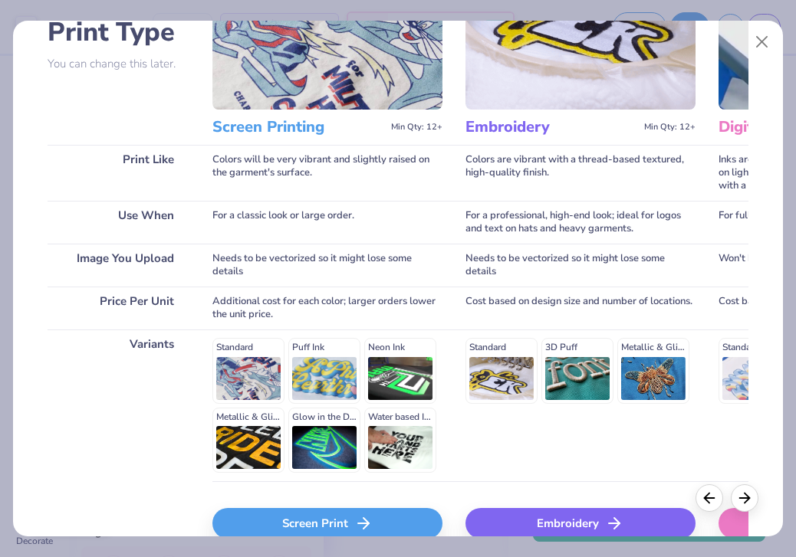
scroll to position [207, 0]
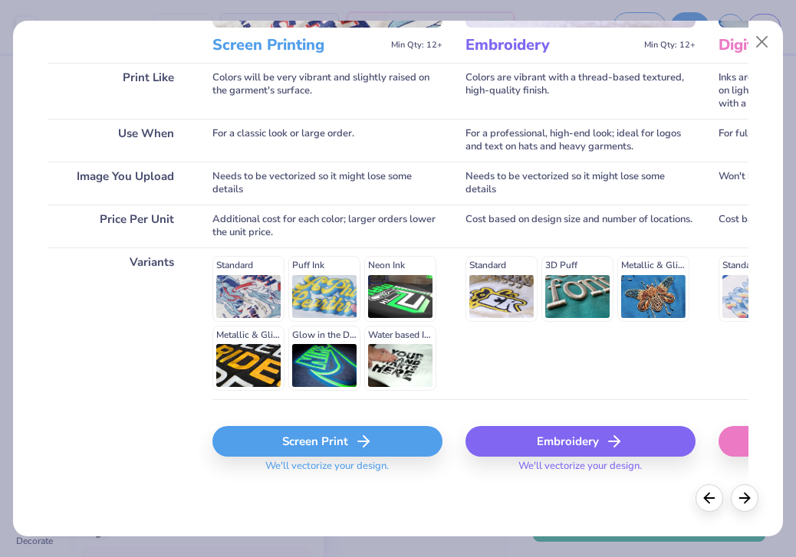
click at [298, 442] on div "Screen Print" at bounding box center [327, 441] width 230 height 31
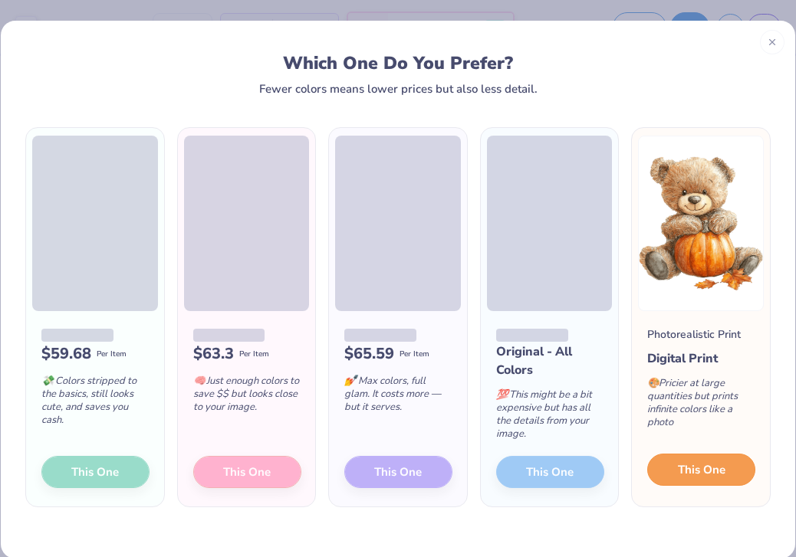
click at [706, 472] on span "This One" at bounding box center [702, 471] width 48 height 18
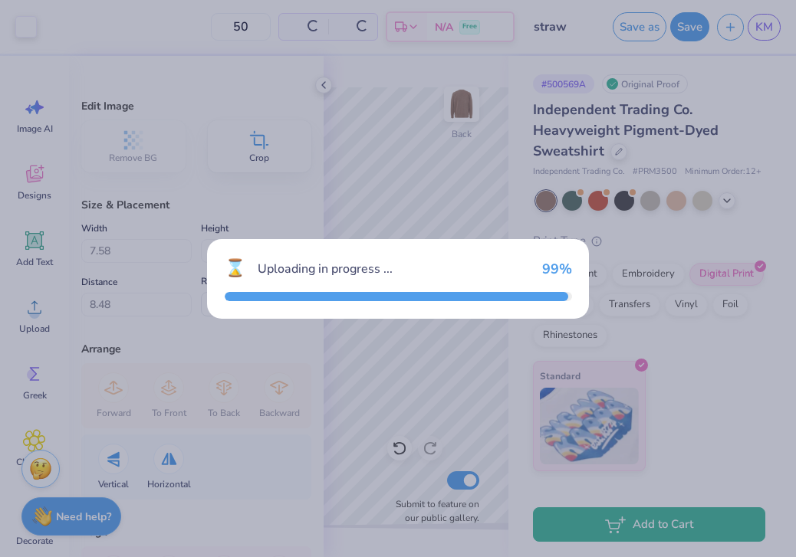
type input "14.97"
type input "16.20"
type input "4.40"
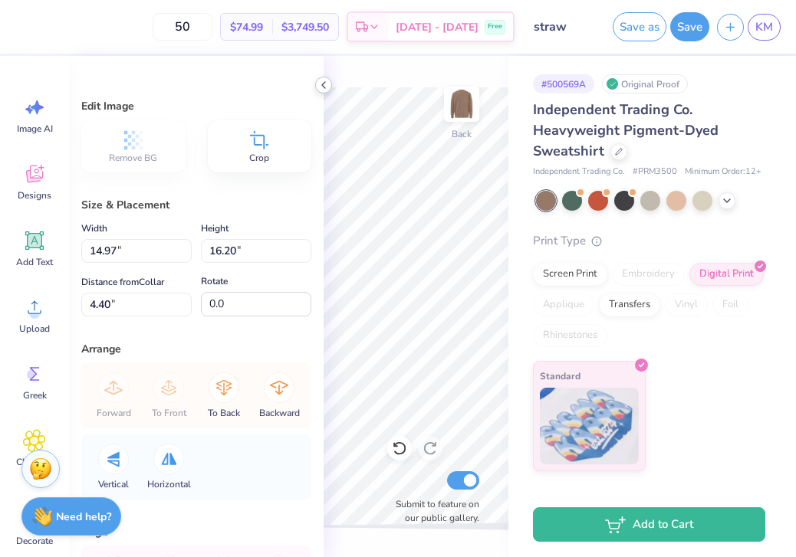
click at [326, 86] on icon at bounding box center [323, 85] width 12 height 12
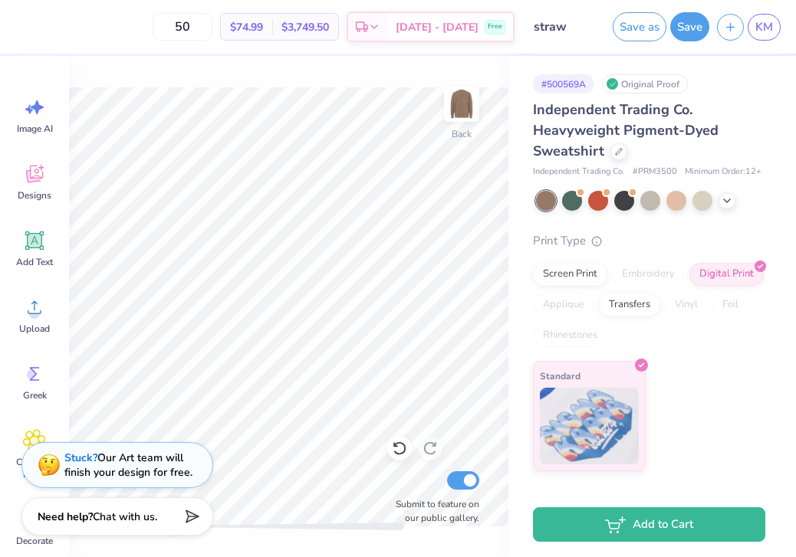
type input "10.12"
type input "10.95"
